Goal: Transaction & Acquisition: Purchase product/service

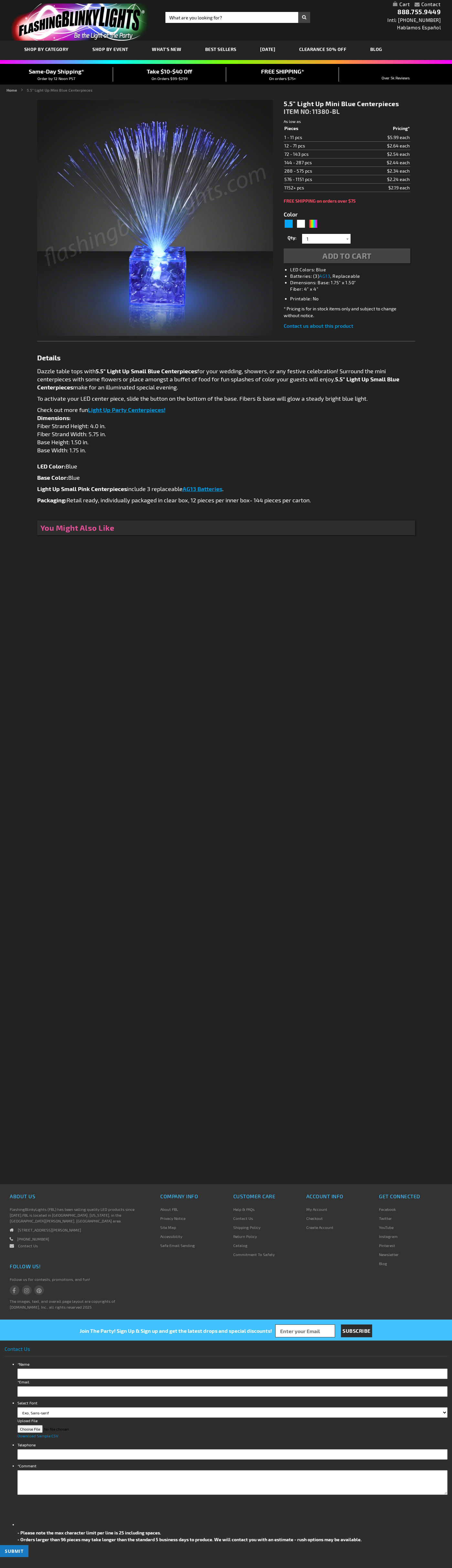
type input "5629"
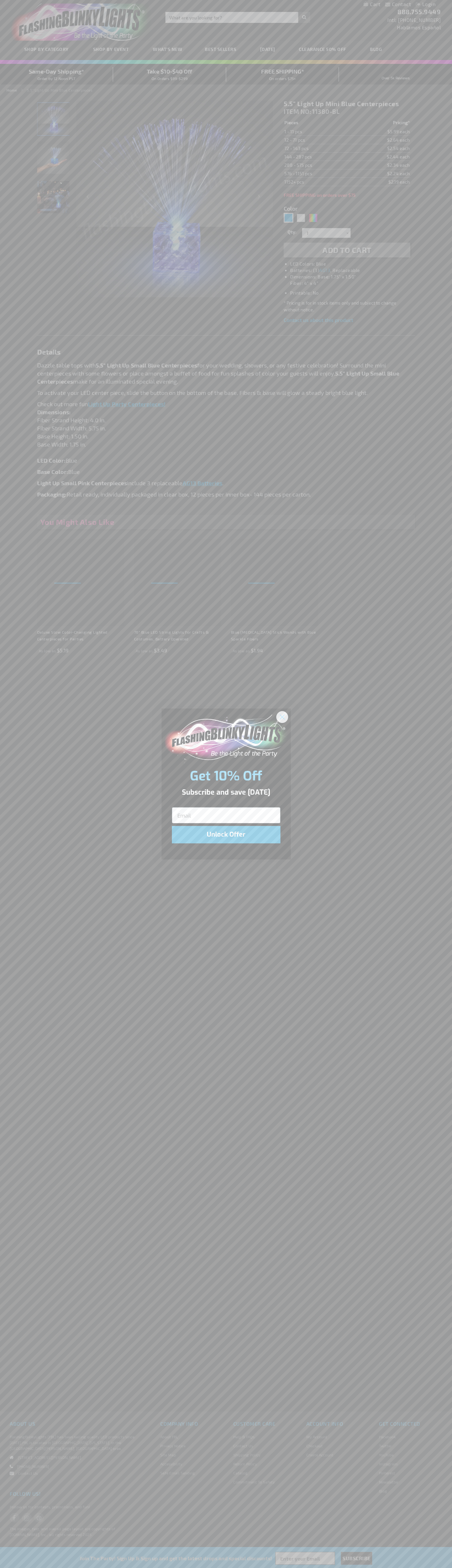
click at [282, 717] on icon "Close dialog" at bounding box center [281, 717] width 5 height 5
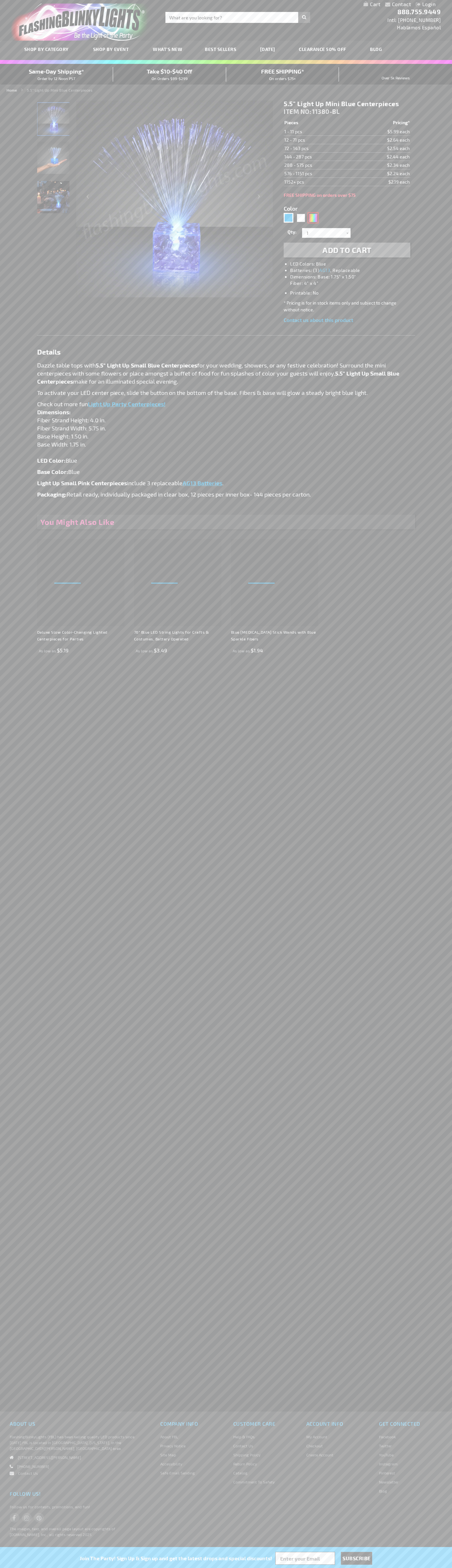
click at [313, 218] on div "Multicolor" at bounding box center [312, 218] width 9 height 9
type input "5659"
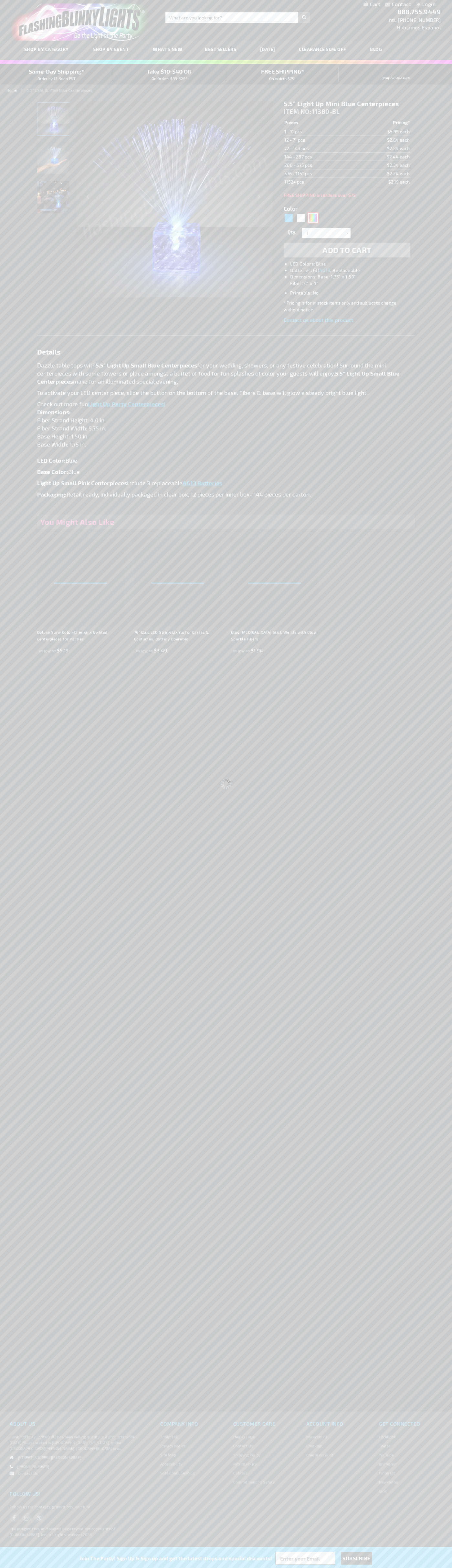
type input "11380-MLT"
type input "Customize - 5.5&quot; Light Up Mini Centerpieces with Color Change LEDs - ITEM …"
select select
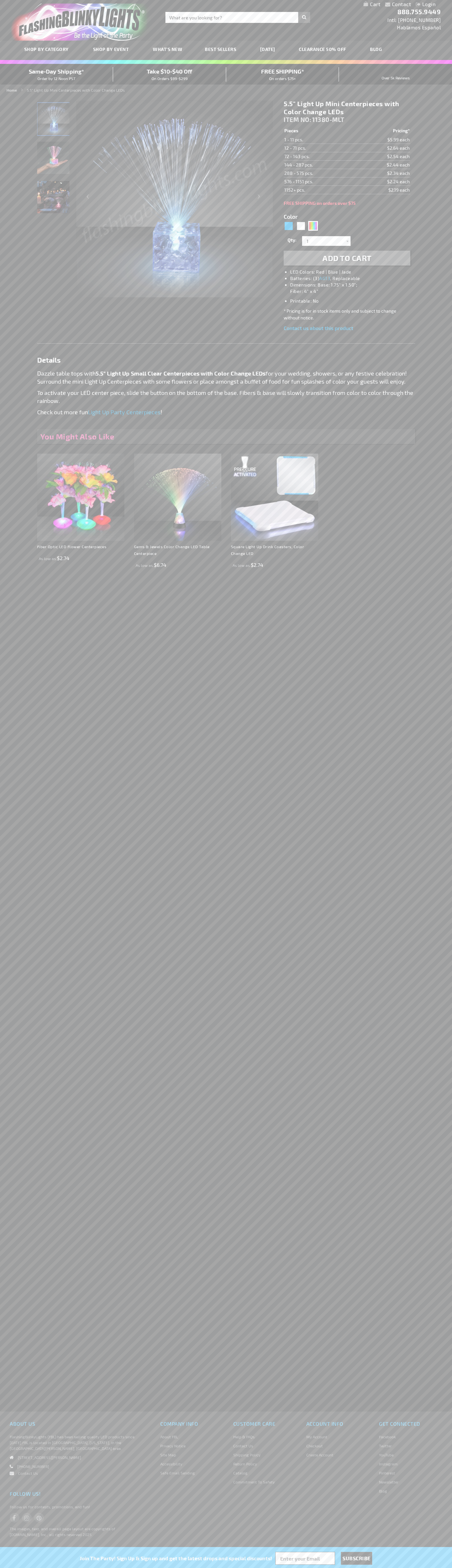
click at [346, 258] on span "Add to Cart" at bounding box center [346, 258] width 49 height 9
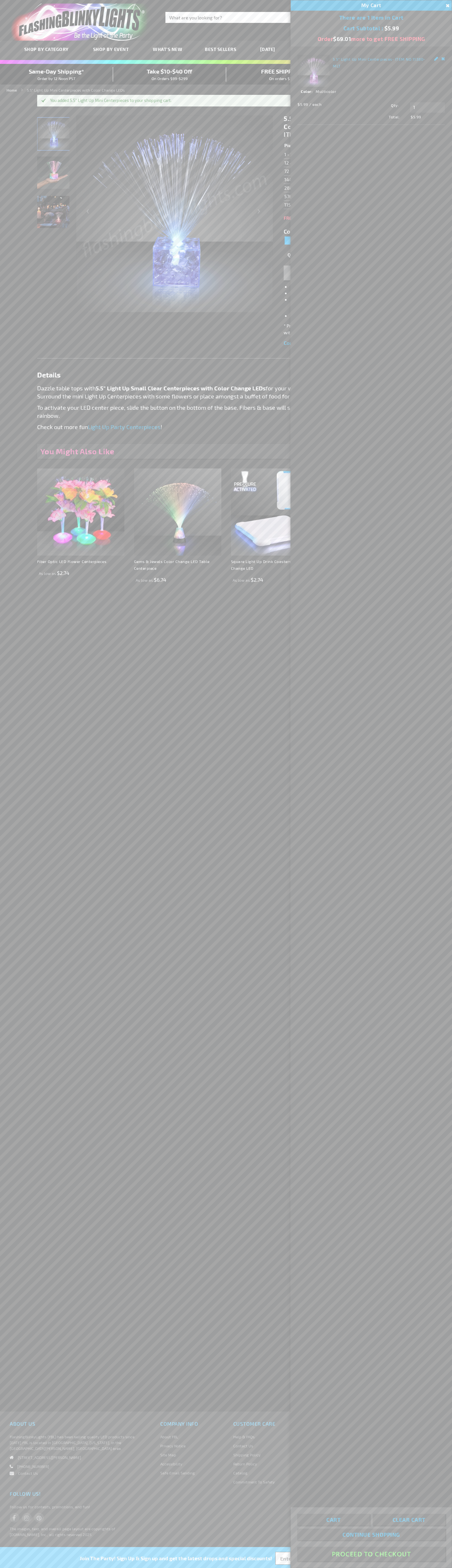
click at [371, 1554] on button "Proceed To Checkout" at bounding box center [371, 1553] width 148 height 14
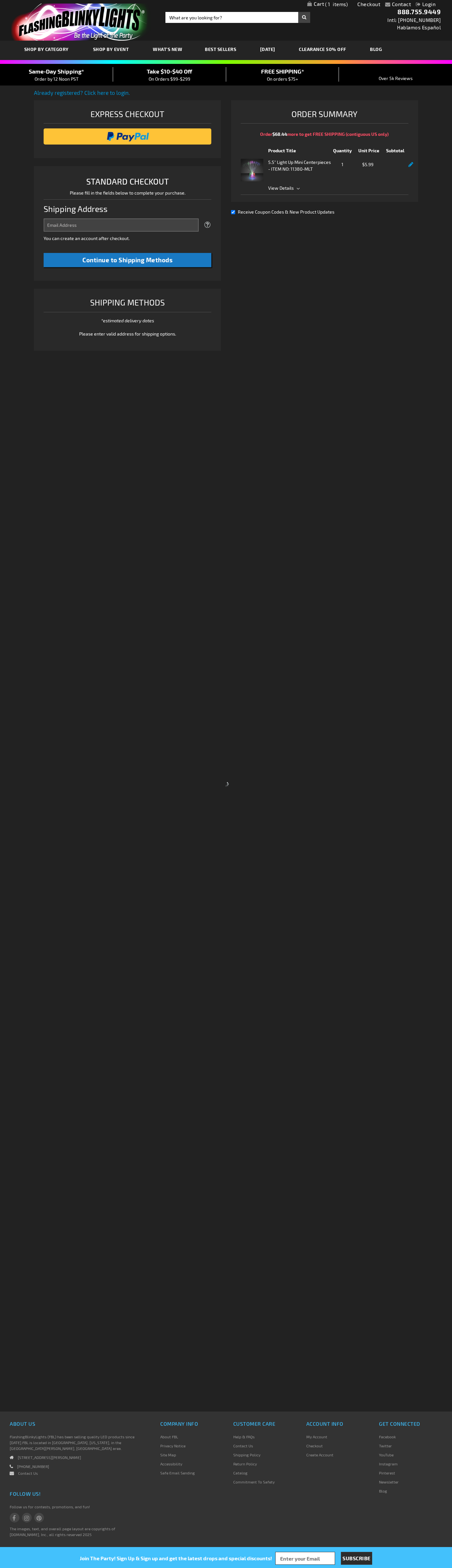
select select "US"
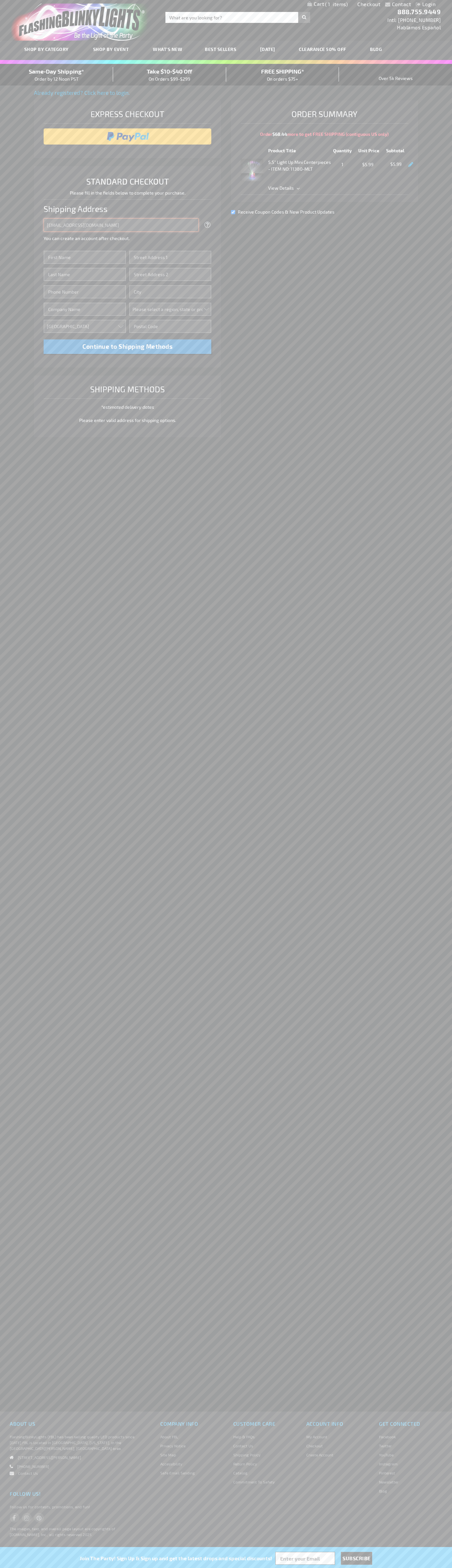
type input "johnsmith005@storebotmail.joonix.net"
type input "John"
type input "4581 Webb Street"
type input "First floor"
type input "pryor"
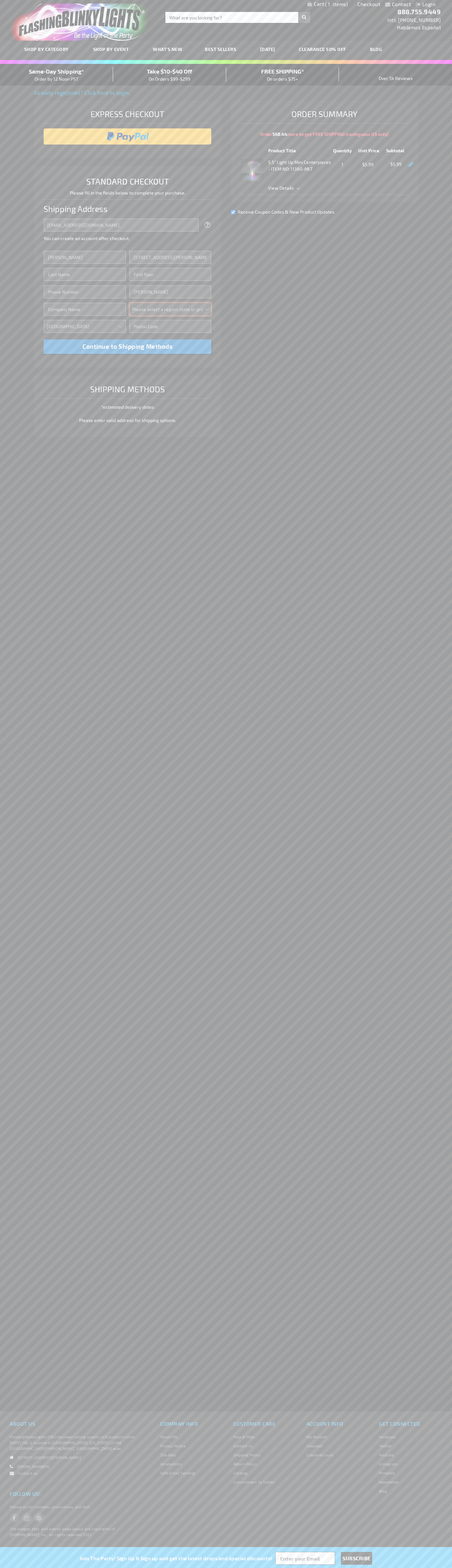
select select "48"
type input "74361"
type input "Smith"
type input "6502530000"
type input "John Smith"
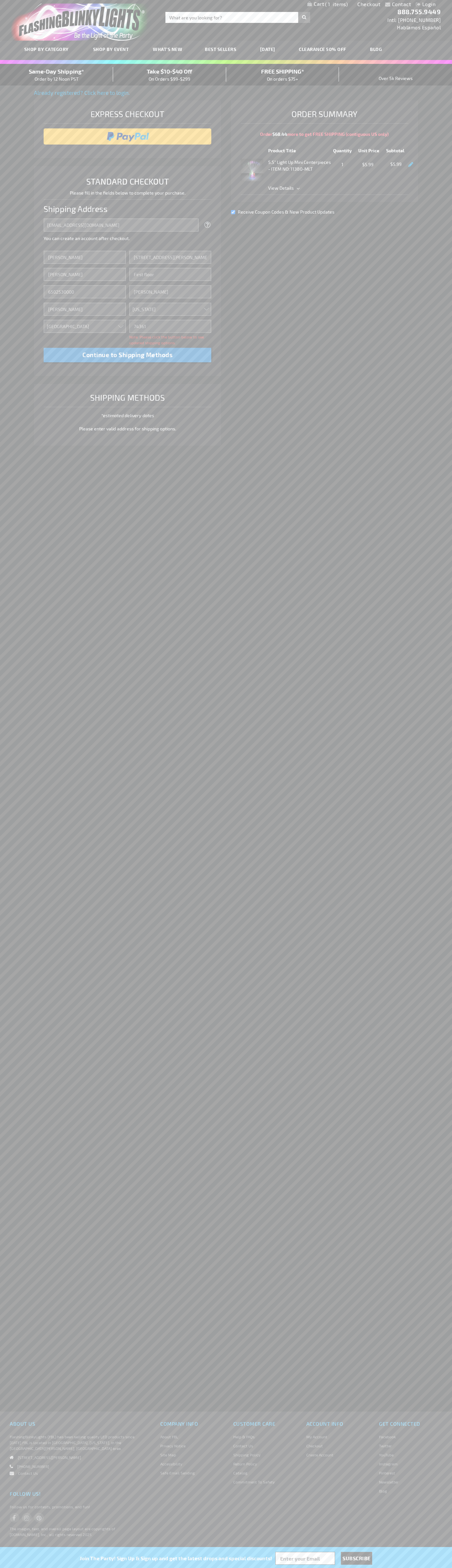
click at [57, 74] on div "Same-Day Shipping* Order by 12 Noon PST" at bounding box center [57, 74] width 113 height 15
click at [127, 137] on input "image" at bounding box center [127, 137] width 161 height 13
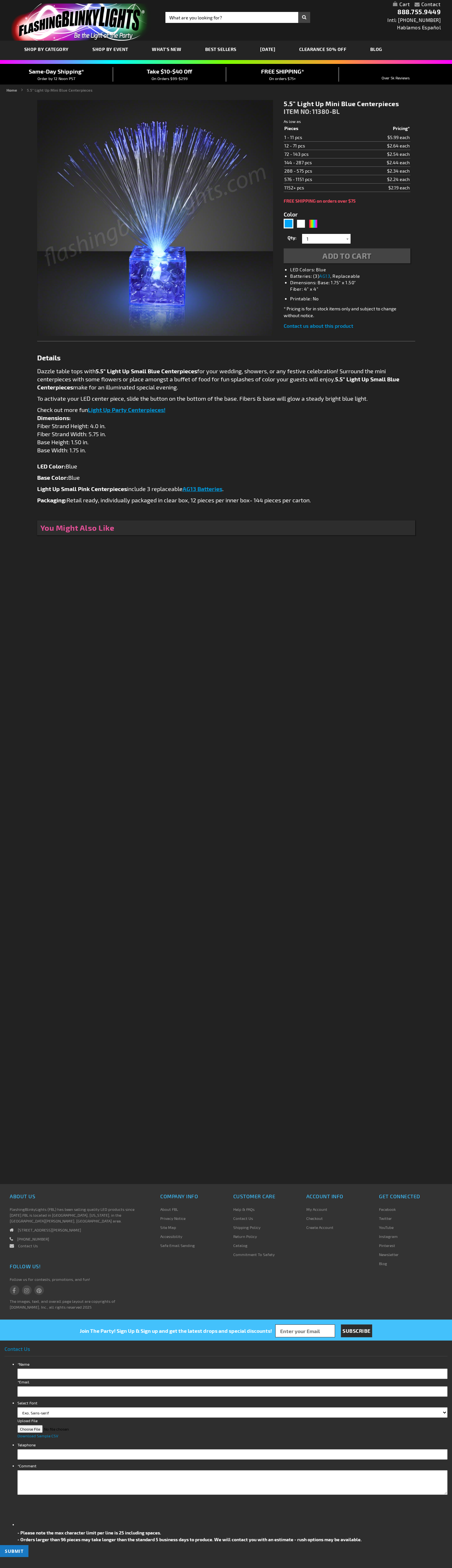
type input "5629"
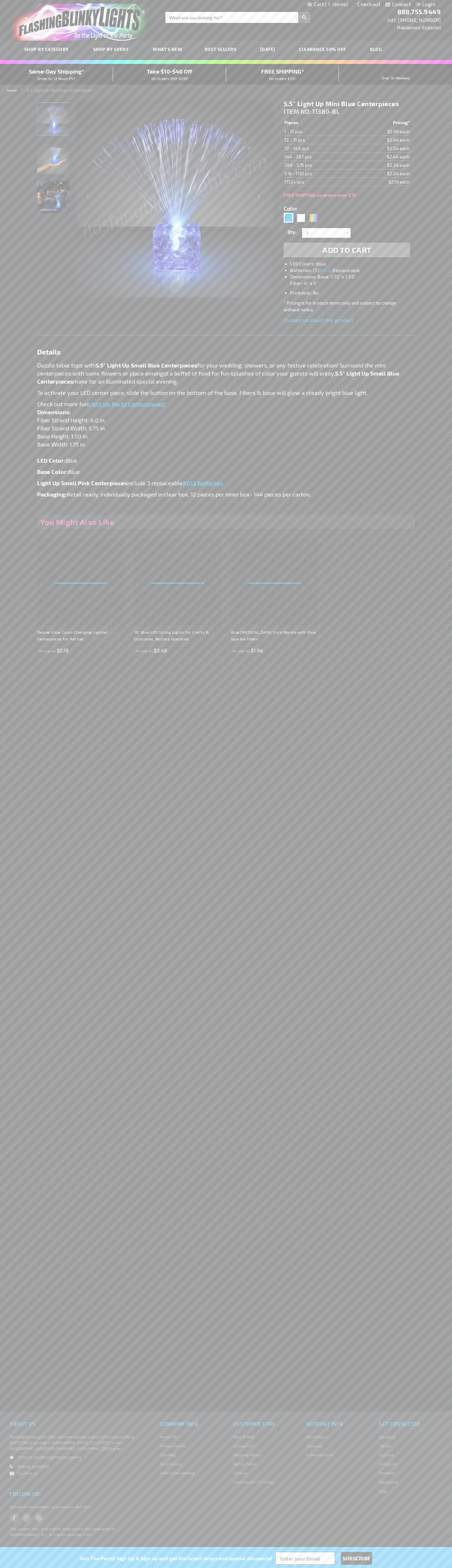
click at [327, 5] on span "1" at bounding box center [336, 4] width 23 height 6
